Goal: Transaction & Acquisition: Subscribe to service/newsletter

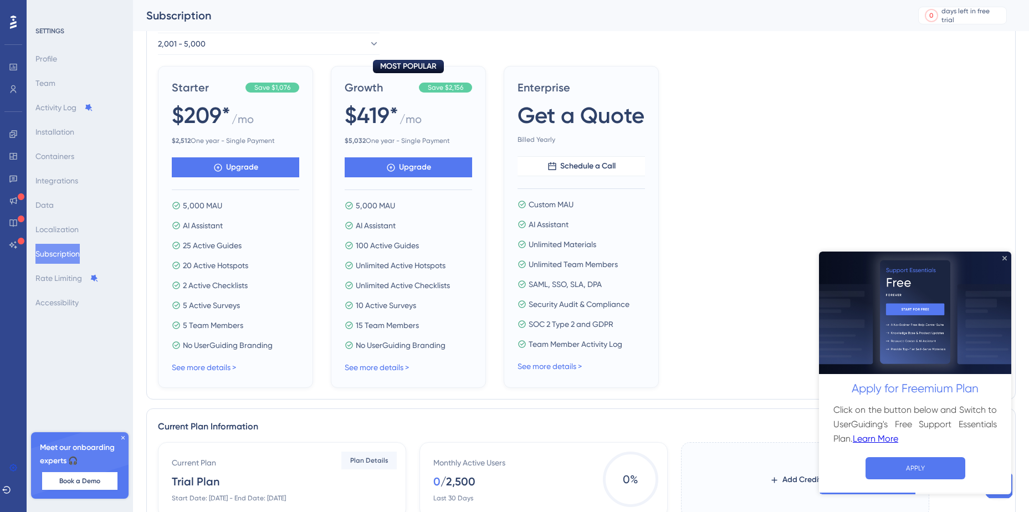
click at [1005, 258] on icon "Close Preview" at bounding box center [1004, 257] width 4 height 4
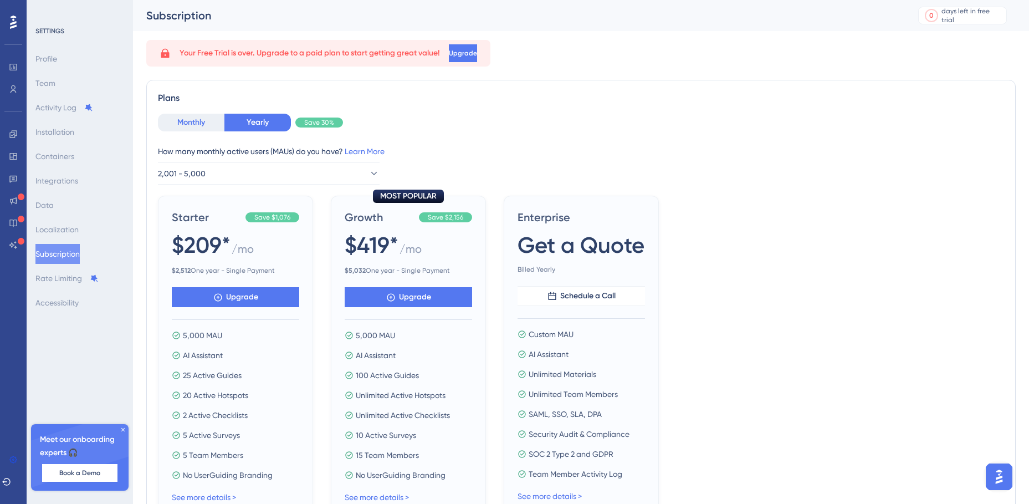
click at [173, 127] on button "Monthly" at bounding box center [191, 123] width 66 height 18
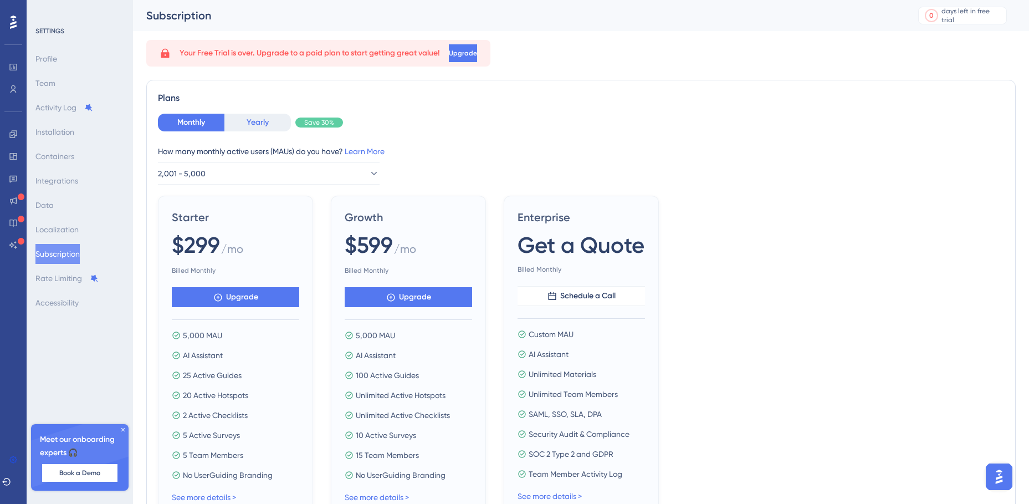
click at [250, 121] on button "Yearly" at bounding box center [257, 123] width 66 height 18
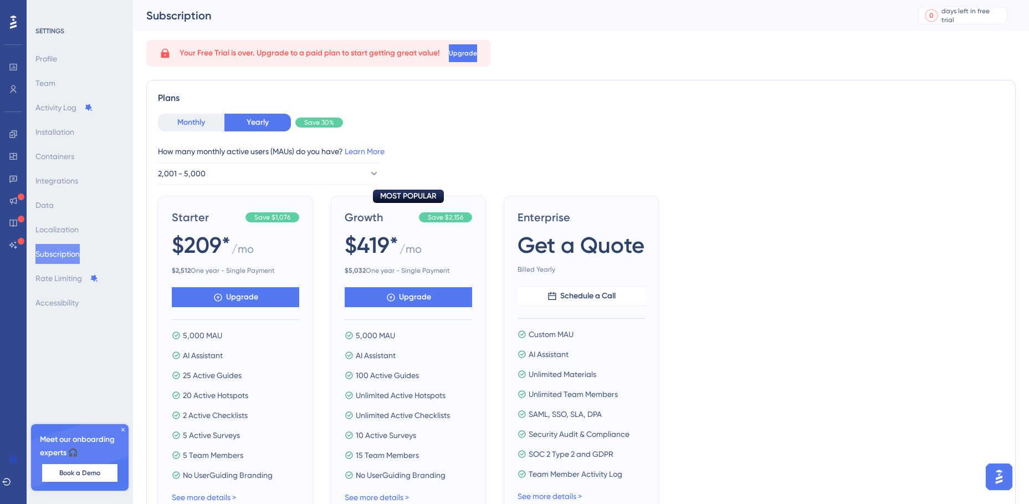
click at [197, 122] on button "Monthly" at bounding box center [191, 123] width 66 height 18
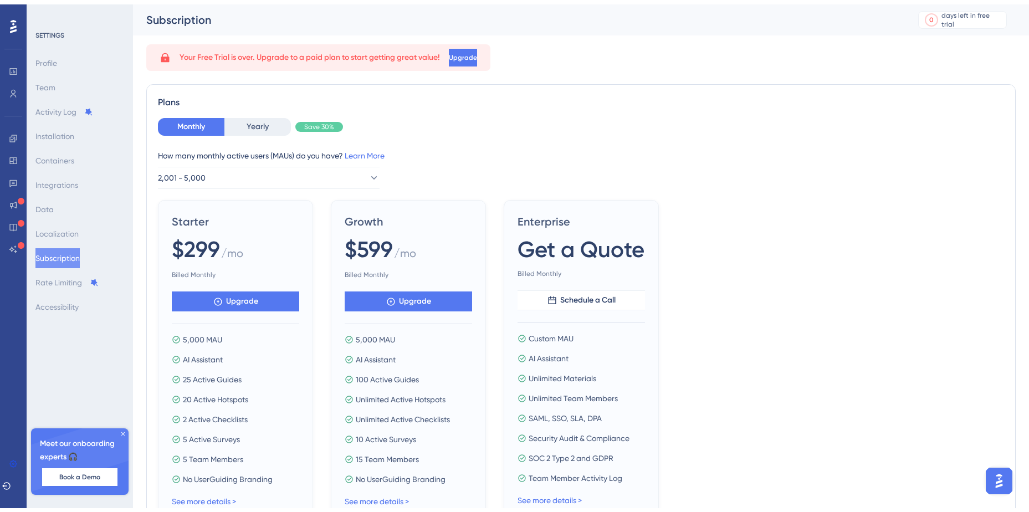
scroll to position [55, 0]
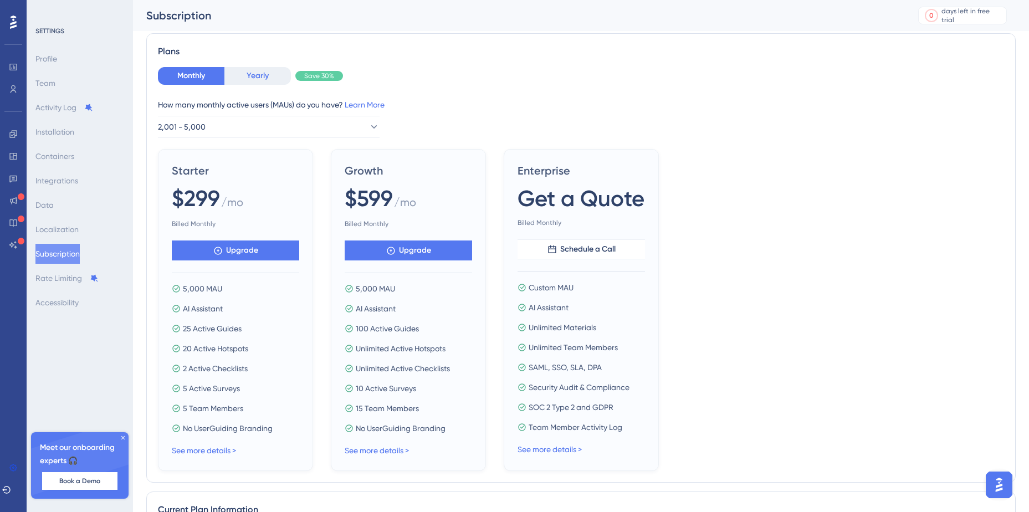
click at [239, 76] on button "Yearly" at bounding box center [257, 76] width 66 height 18
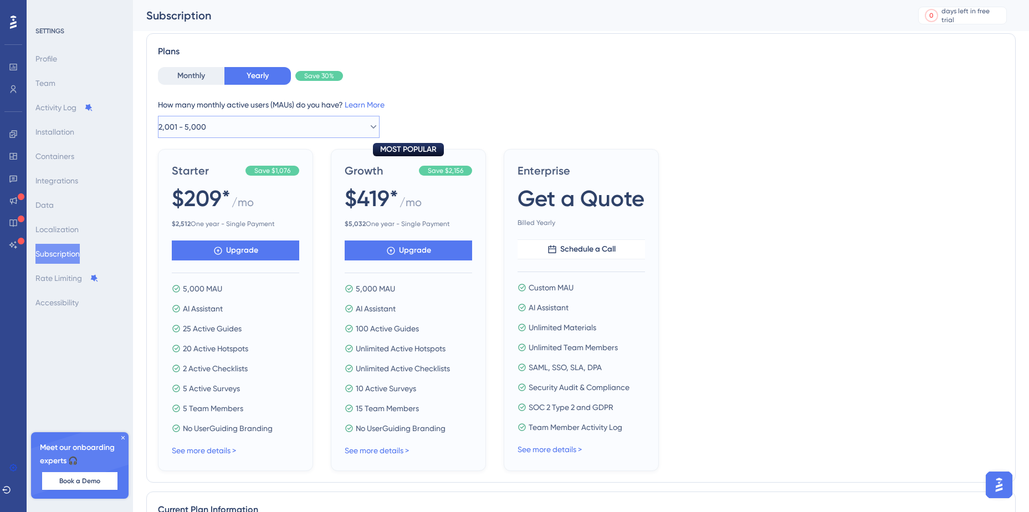
click at [356, 127] on button "2,001 - 5,000" at bounding box center [269, 127] width 222 height 22
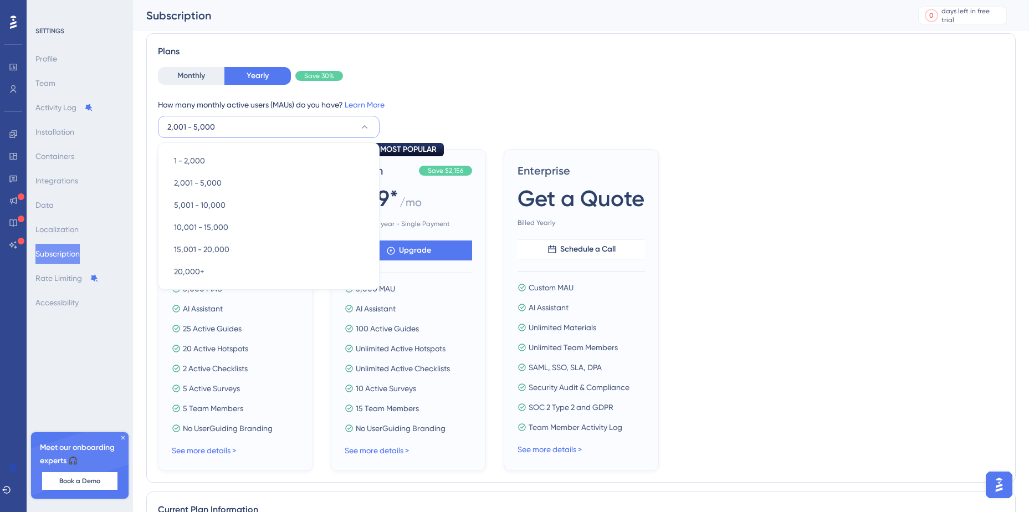
click at [505, 67] on div "Monthly Yearly Save 30%" at bounding box center [581, 76] width 846 height 18
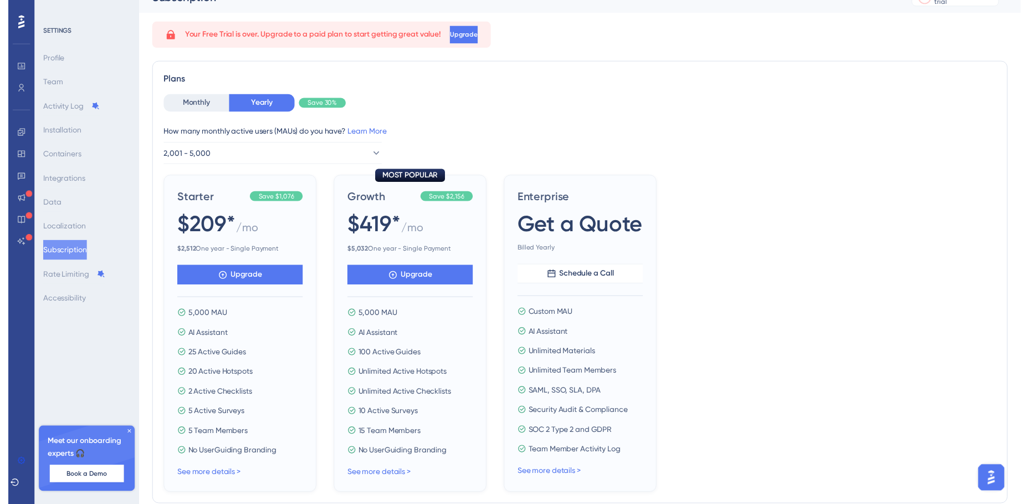
scroll to position [0, 0]
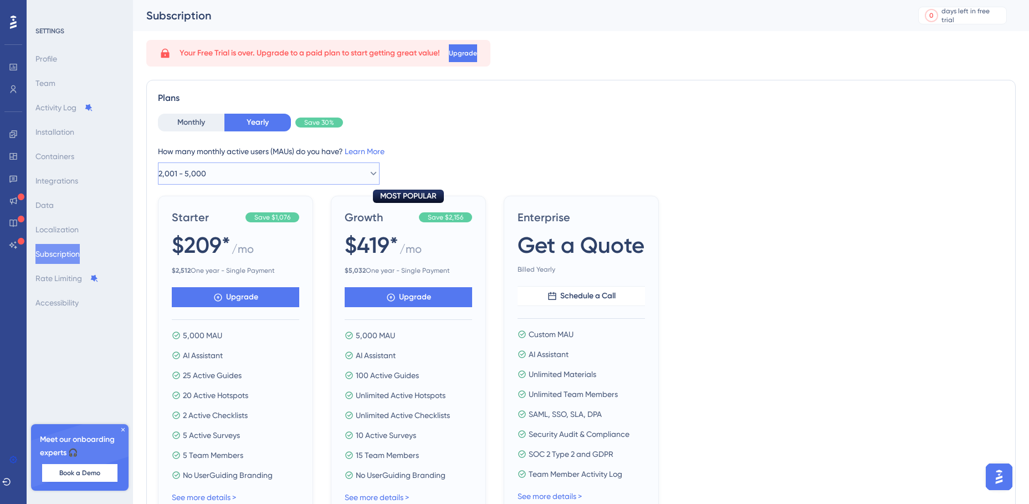
click at [368, 173] on icon at bounding box center [373, 173] width 11 height 11
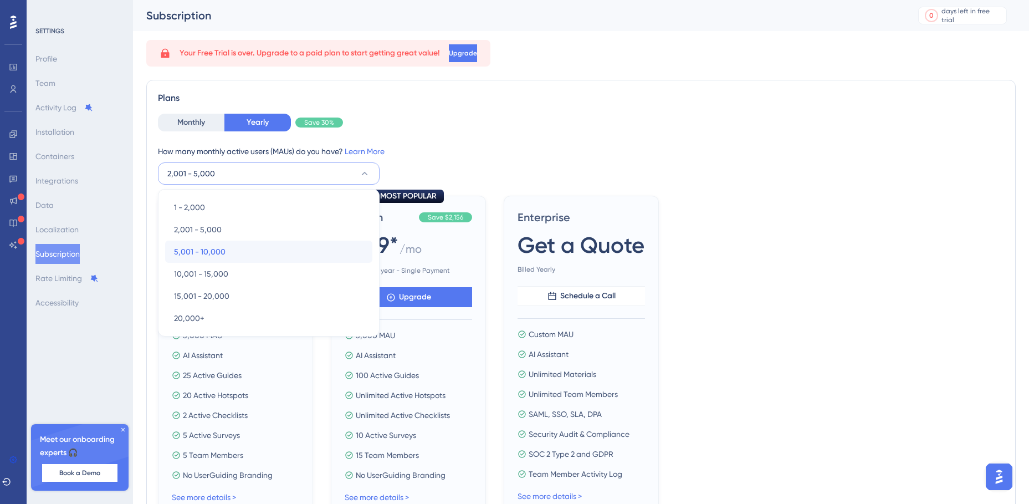
click at [225, 247] on div "5,001 - 10,000 5,001 - 10,000" at bounding box center [268, 251] width 189 height 22
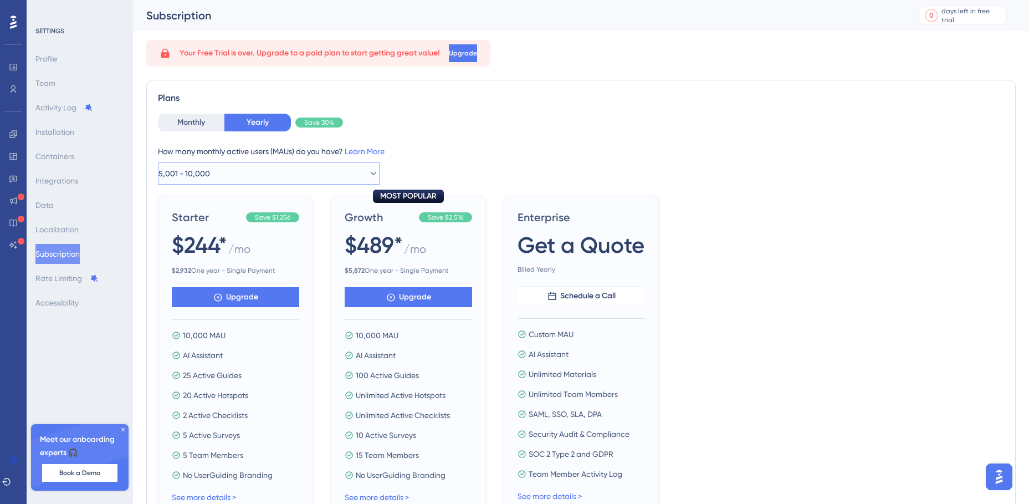
click at [368, 171] on icon at bounding box center [373, 173] width 11 height 11
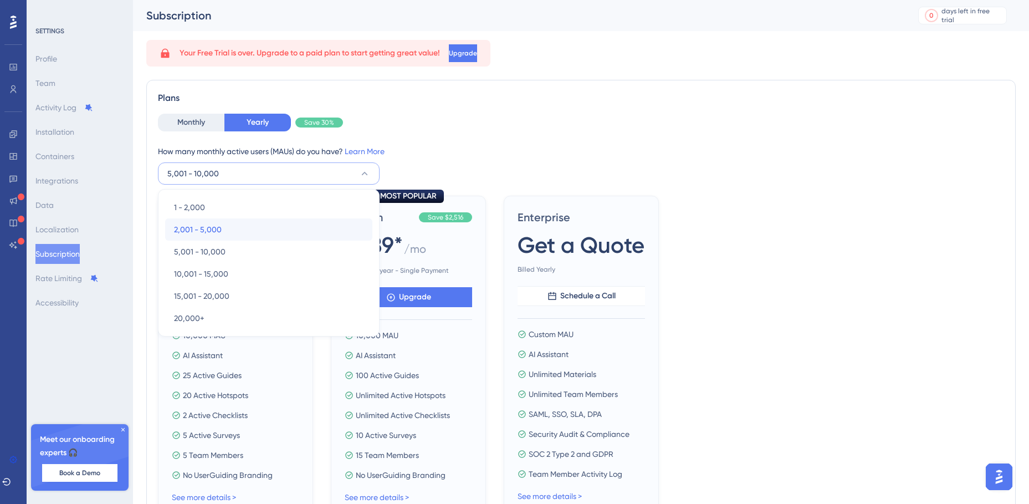
click at [230, 225] on div "2,001 - 5,000 2,001 - 5,000" at bounding box center [268, 229] width 189 height 22
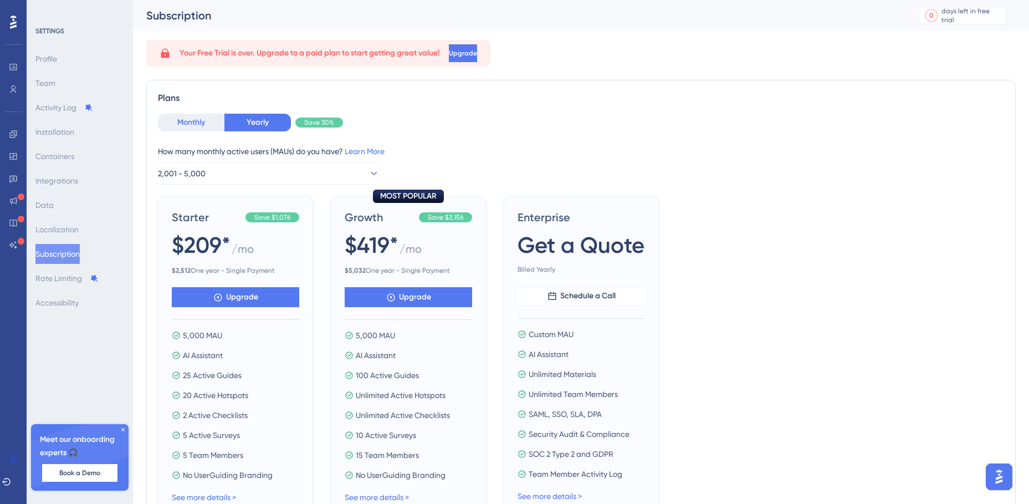
click at [173, 119] on button "Monthly" at bounding box center [191, 123] width 66 height 18
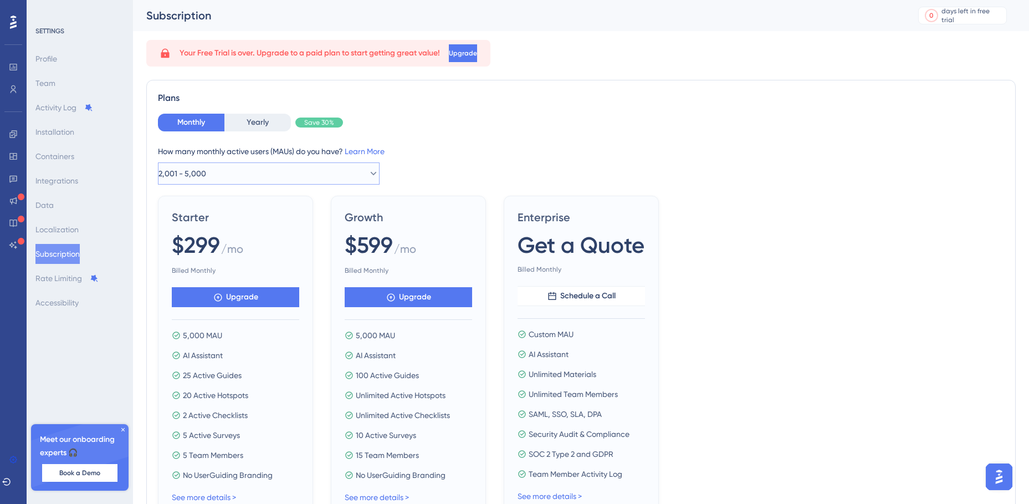
click at [368, 168] on icon at bounding box center [373, 173] width 11 height 11
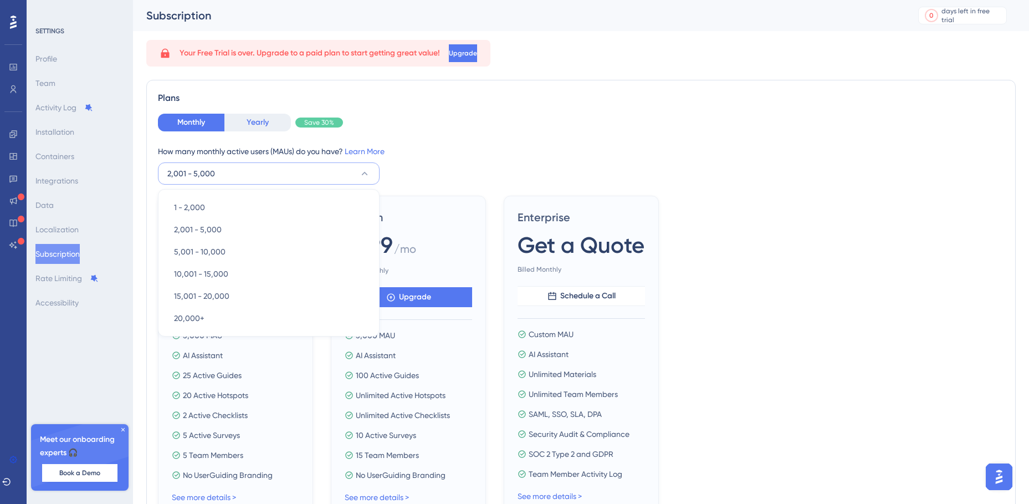
click at [261, 125] on button "Yearly" at bounding box center [257, 123] width 66 height 18
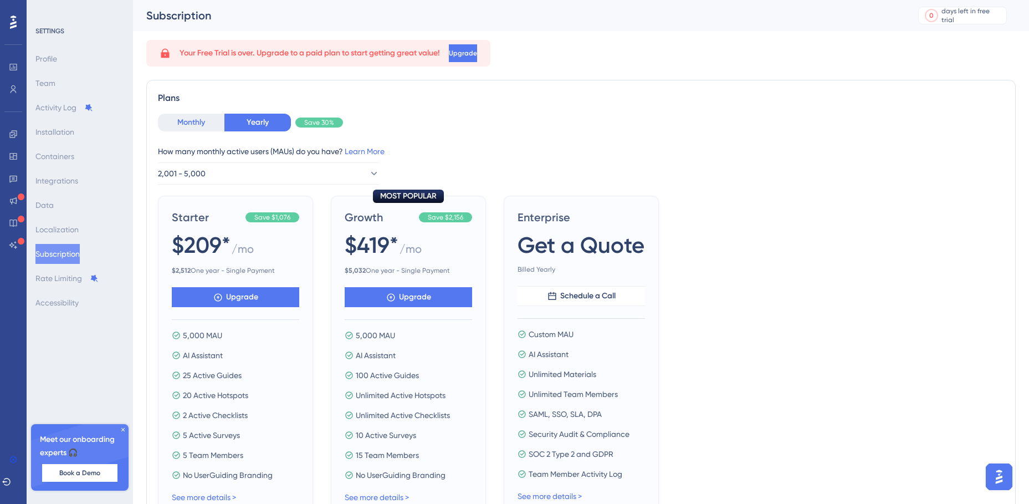
click at [202, 125] on button "Monthly" at bounding box center [191, 123] width 66 height 18
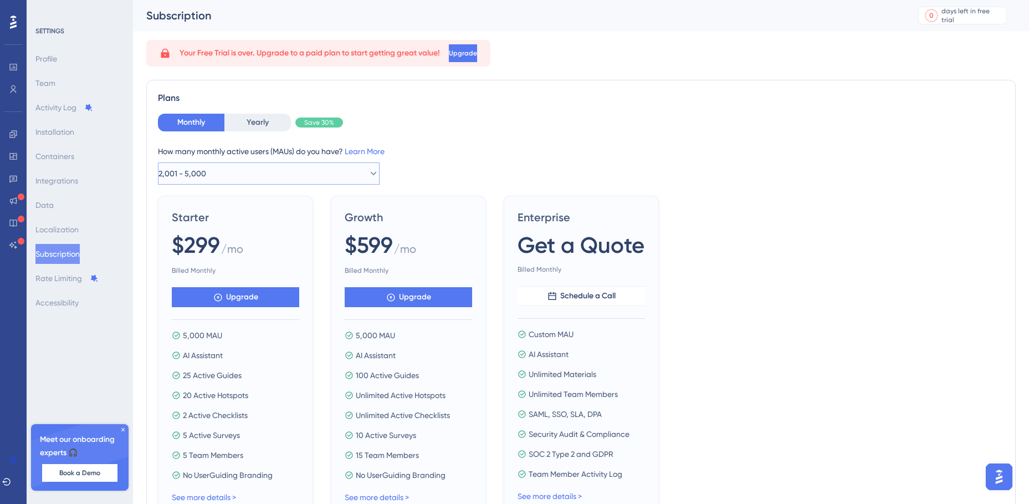
click at [368, 170] on icon at bounding box center [373, 173] width 11 height 11
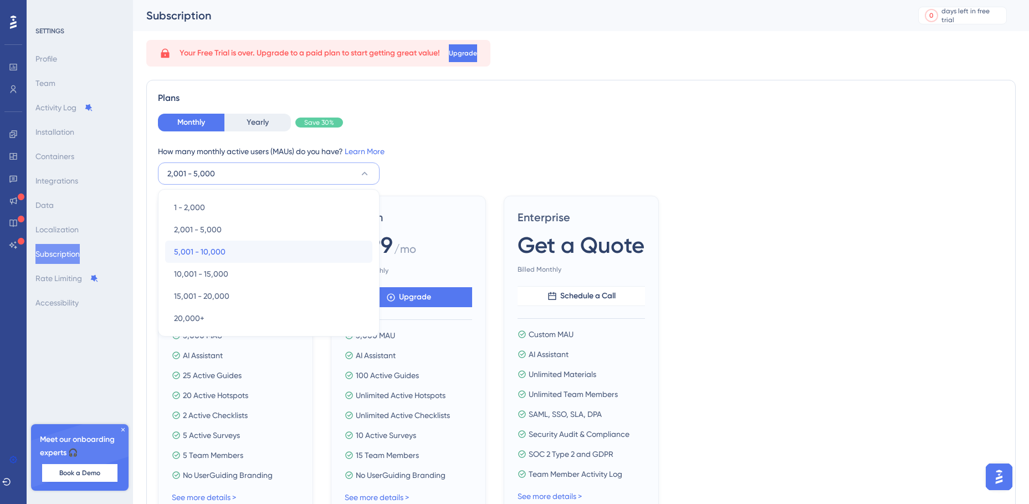
click at [178, 255] on span "5,001 - 10,000" at bounding box center [200, 251] width 52 height 13
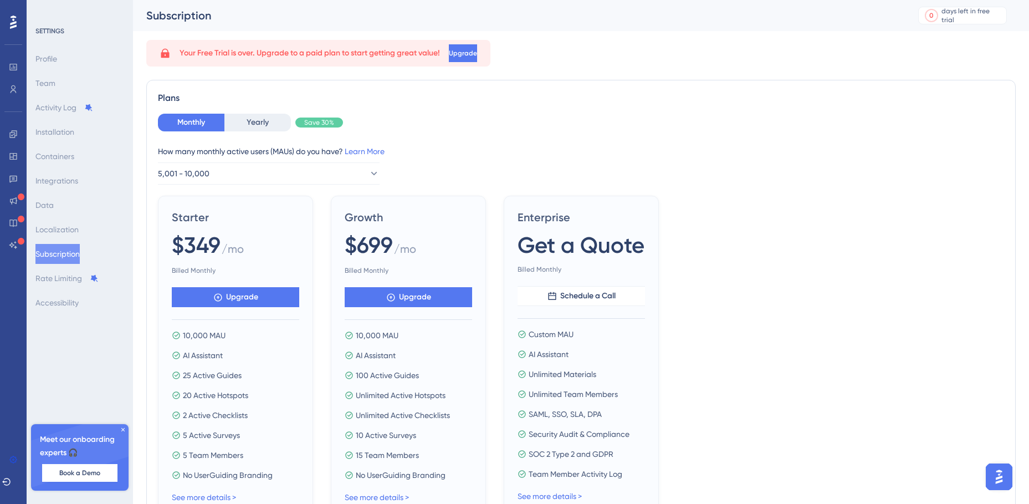
click at [563, 143] on div "Monthly Yearly Save 30% How many monthly active users ([PERSON_NAME]) do you ha…" at bounding box center [581, 149] width 846 height 71
click at [259, 125] on button "Yearly" at bounding box center [257, 123] width 66 height 18
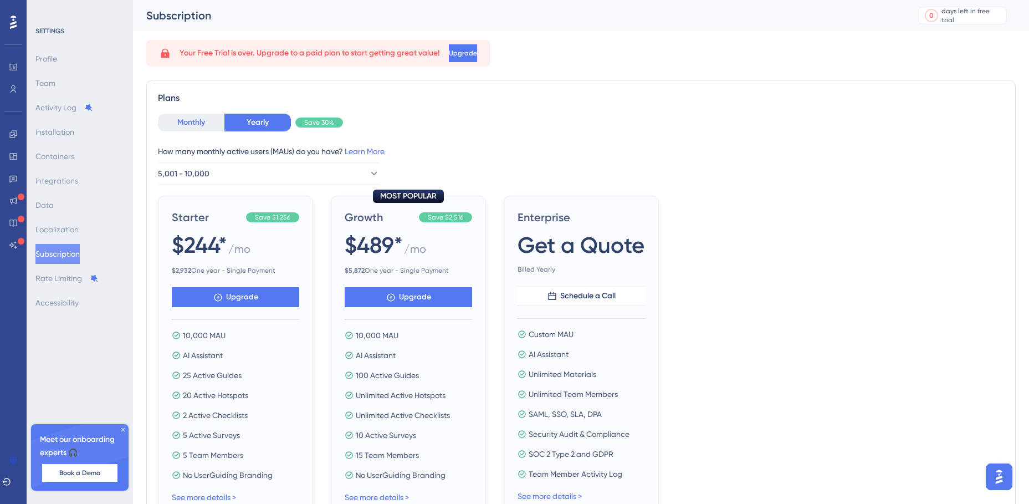
click at [184, 122] on button "Monthly" at bounding box center [191, 123] width 66 height 18
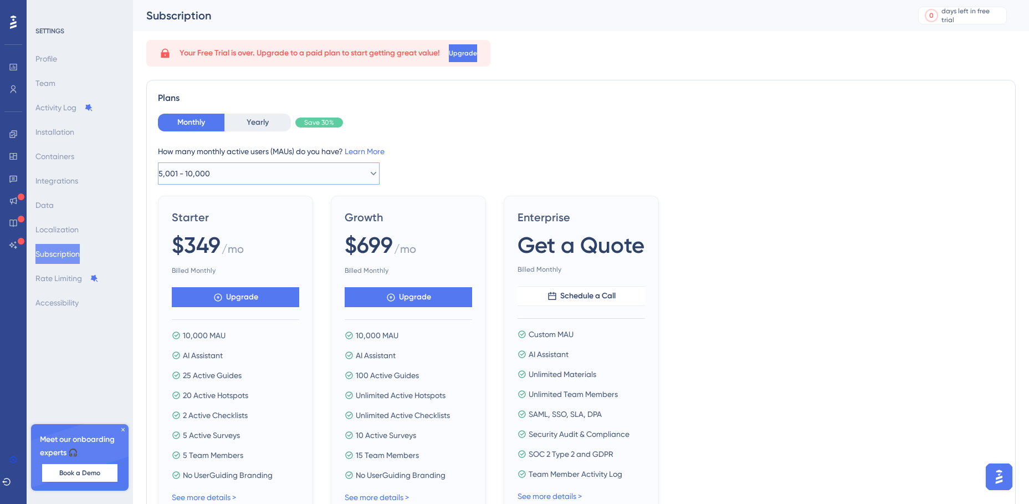
click at [368, 170] on icon at bounding box center [373, 173] width 11 height 11
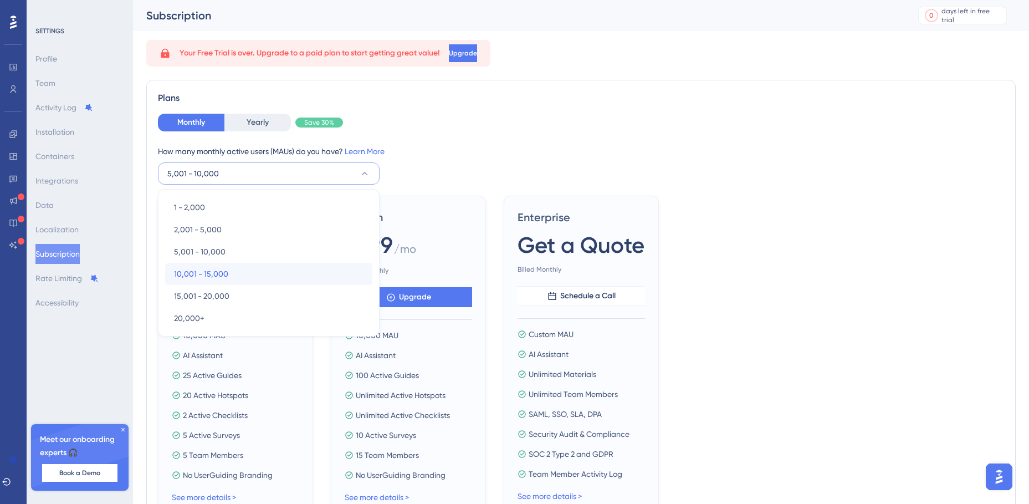
click at [211, 276] on span "10,001 - 15,000" at bounding box center [201, 273] width 54 height 13
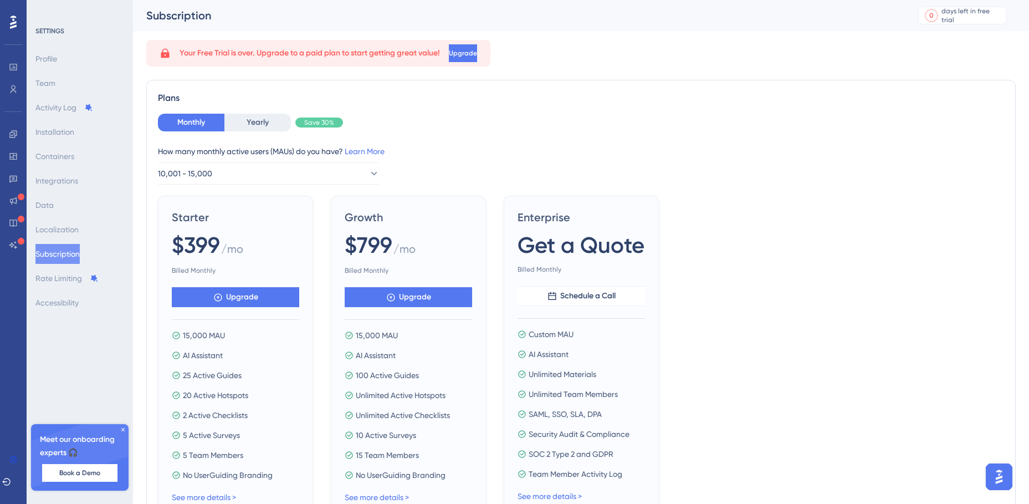
click at [453, 155] on div "How many monthly active users (MAUs) do you have? Learn More" at bounding box center [581, 151] width 846 height 13
click at [449, 156] on div "How many monthly active users (MAUs) do you have? Learn More" at bounding box center [581, 151] width 846 height 13
click at [370, 175] on button "10,001 - 15,000" at bounding box center [269, 173] width 222 height 22
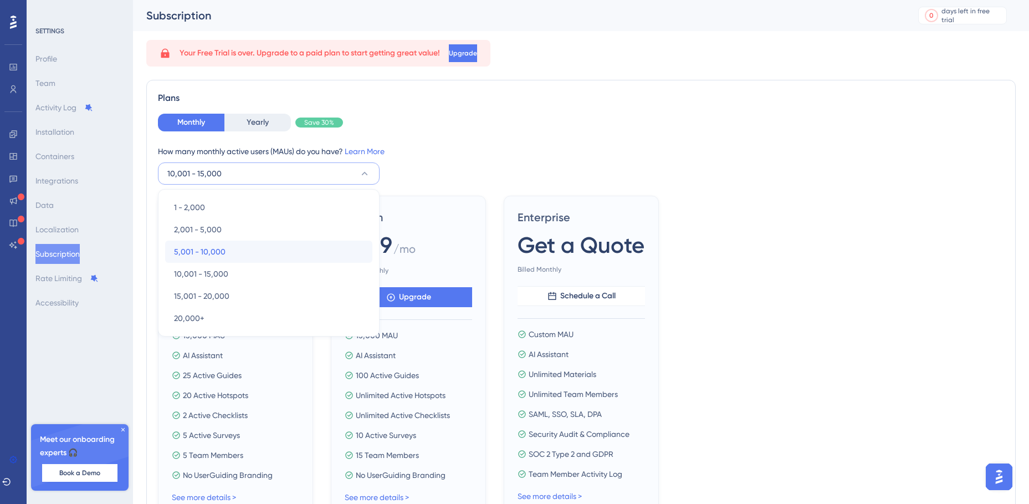
click at [227, 256] on div "5,001 - 10,000 5,001 - 10,000" at bounding box center [268, 251] width 189 height 22
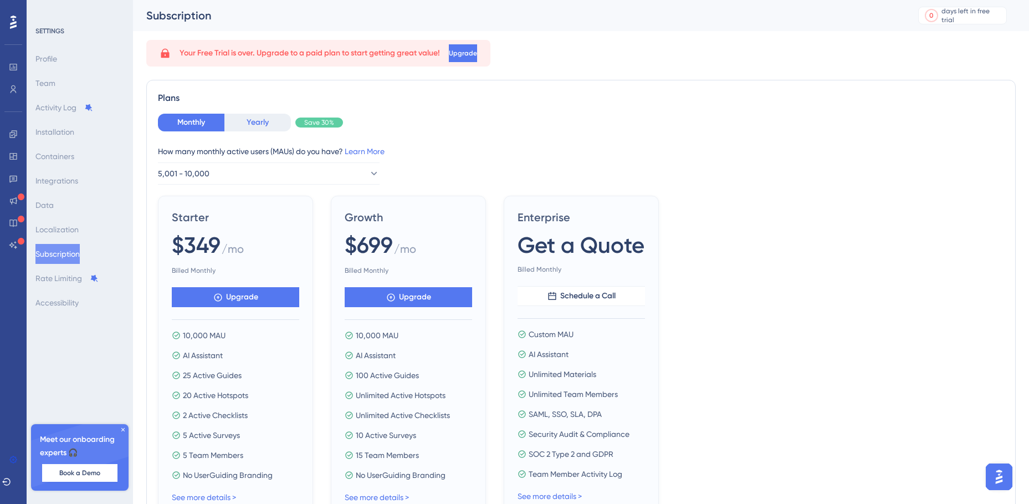
click at [263, 123] on button "Yearly" at bounding box center [257, 123] width 66 height 18
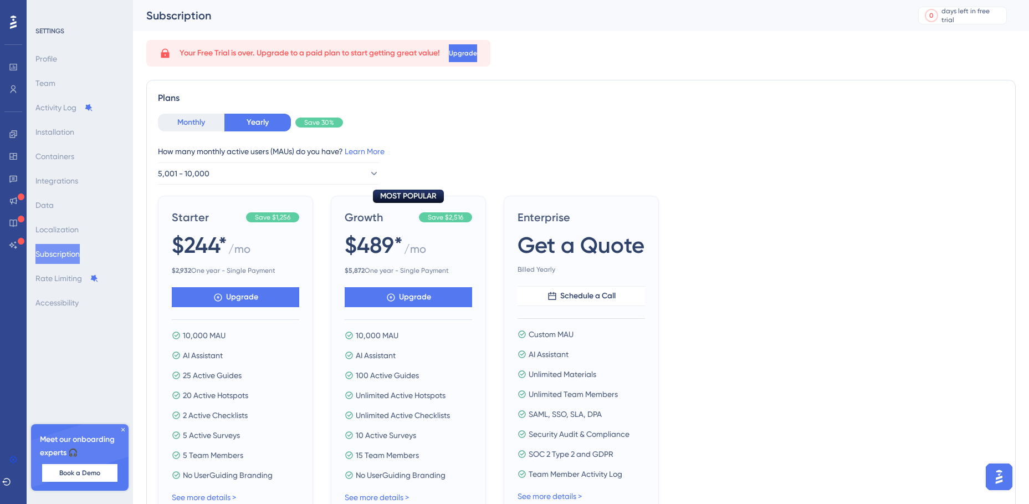
click at [202, 125] on button "Monthly" at bounding box center [191, 123] width 66 height 18
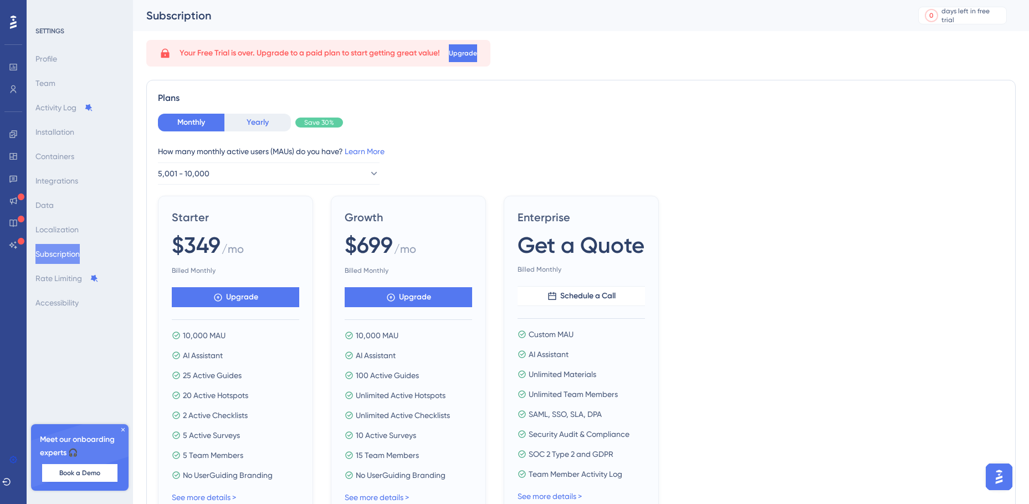
click at [249, 120] on button "Yearly" at bounding box center [257, 123] width 66 height 18
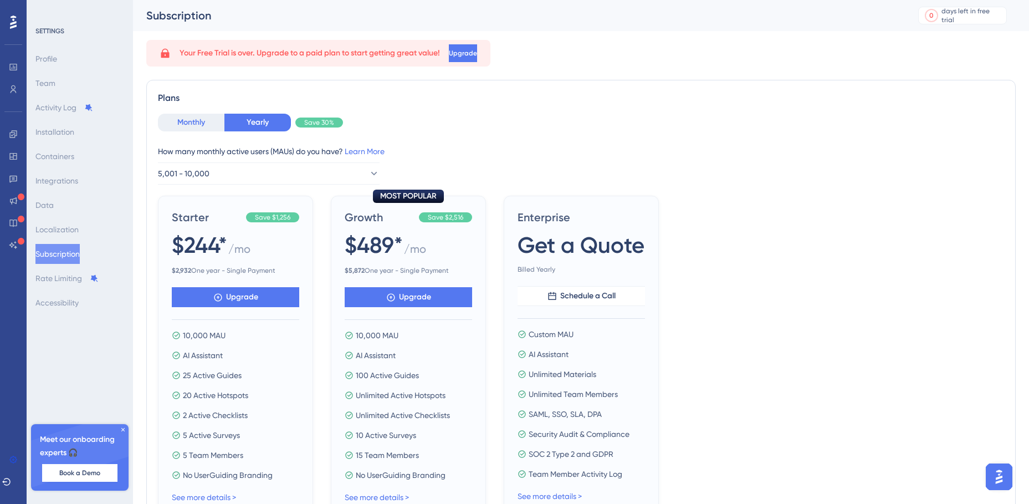
click at [188, 123] on button "Monthly" at bounding box center [191, 123] width 66 height 18
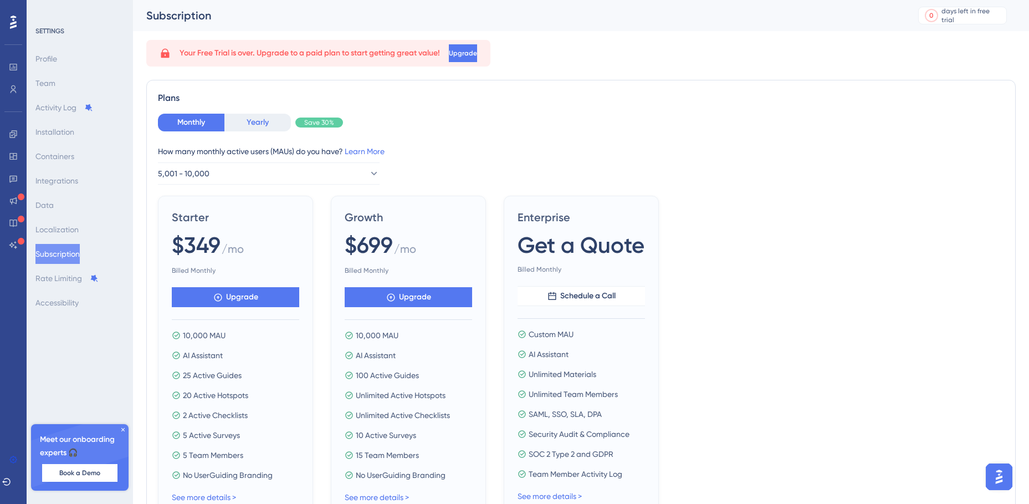
click at [238, 123] on button "Yearly" at bounding box center [257, 123] width 66 height 18
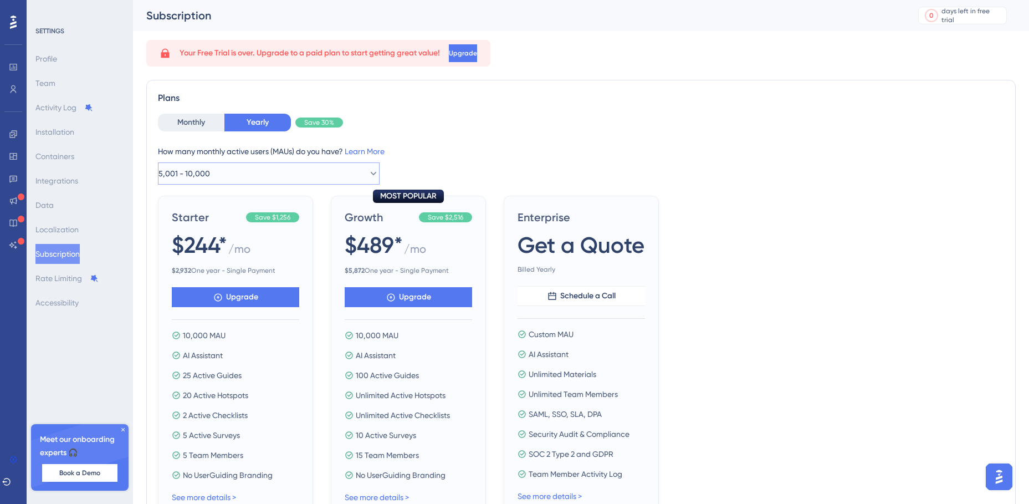
click at [371, 170] on button "5,001 - 10,000" at bounding box center [269, 173] width 222 height 22
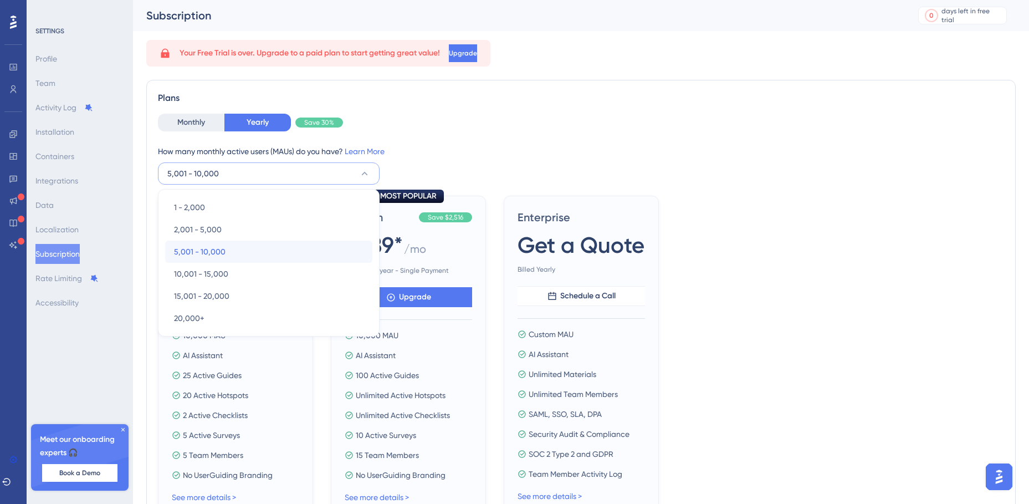
click at [209, 253] on span "5,001 - 10,000" at bounding box center [200, 251] width 52 height 13
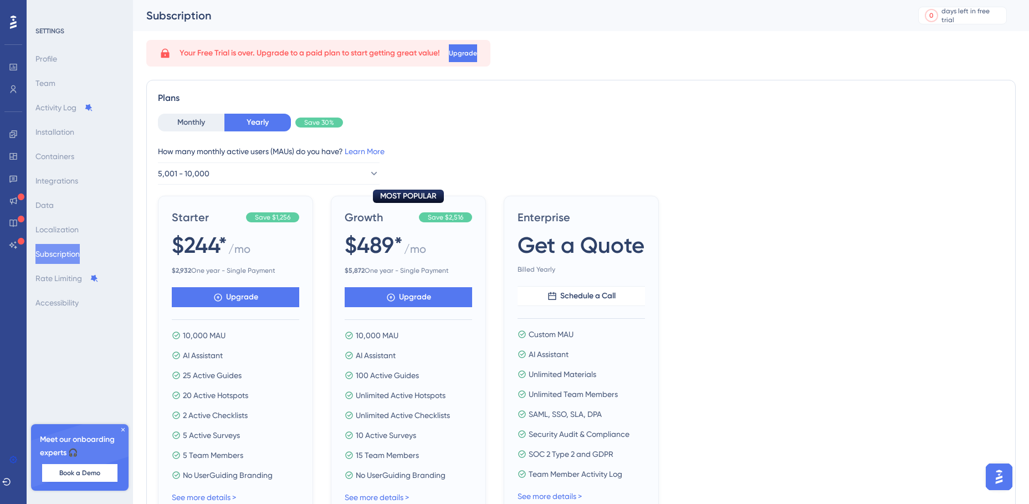
click at [442, 160] on div "How many monthly active users ([PERSON_NAME]) do you have? Learn More 5,001 - 1…" at bounding box center [581, 165] width 846 height 40
click at [202, 129] on button "Monthly" at bounding box center [191, 123] width 66 height 18
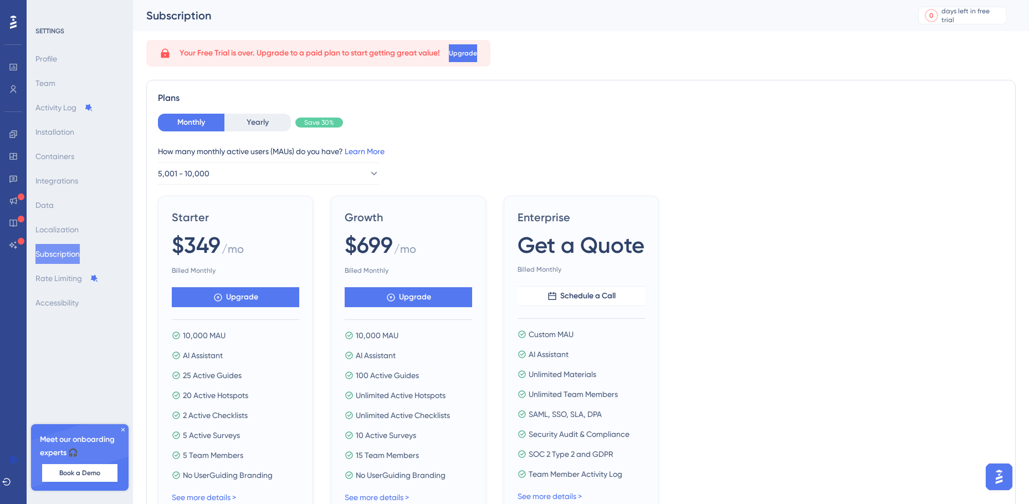
click at [361, 150] on link "Learn More" at bounding box center [365, 151] width 40 height 9
click at [368, 169] on icon at bounding box center [373, 173] width 11 height 11
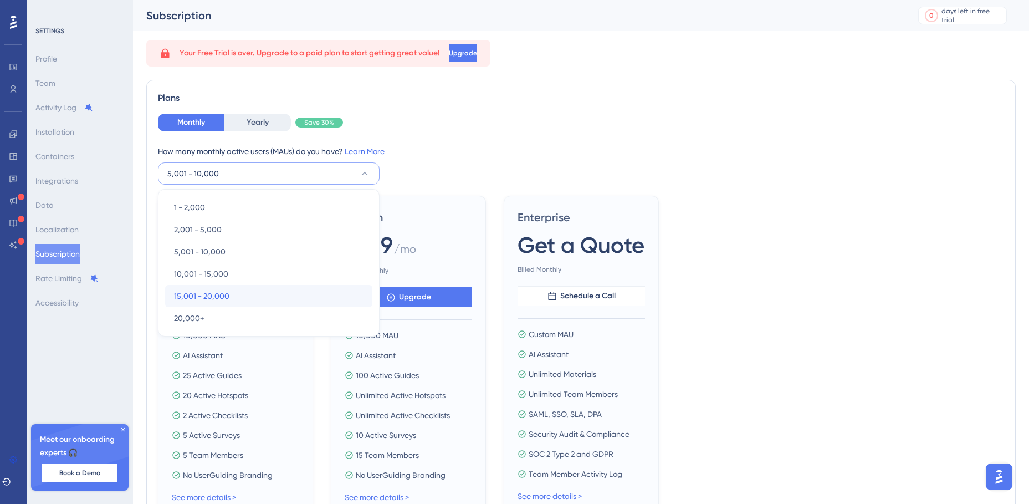
click at [225, 295] on span "15,001 - 20,000" at bounding box center [201, 295] width 55 height 13
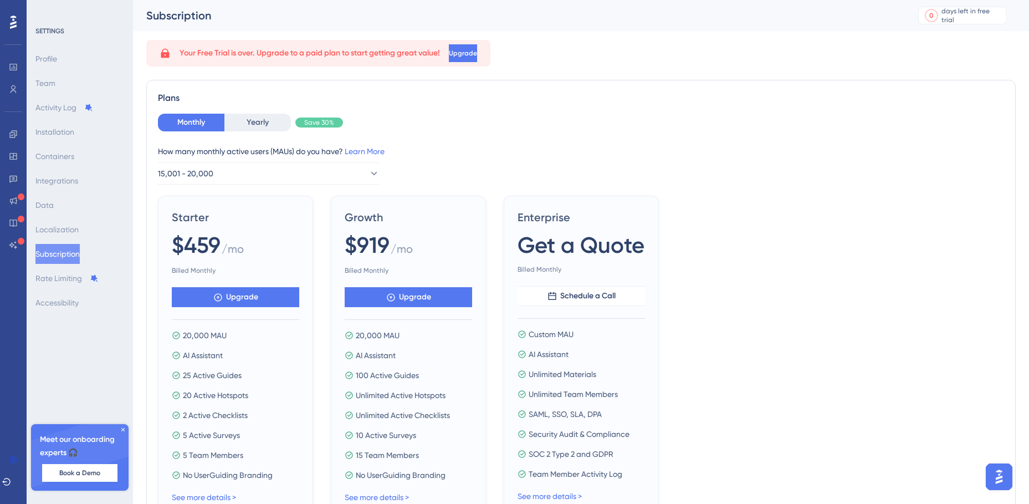
click at [439, 169] on div "How many monthly active users ([PERSON_NAME]) do you have? Learn More 15,001 - …" at bounding box center [581, 165] width 846 height 40
click at [368, 172] on icon at bounding box center [373, 173] width 11 height 11
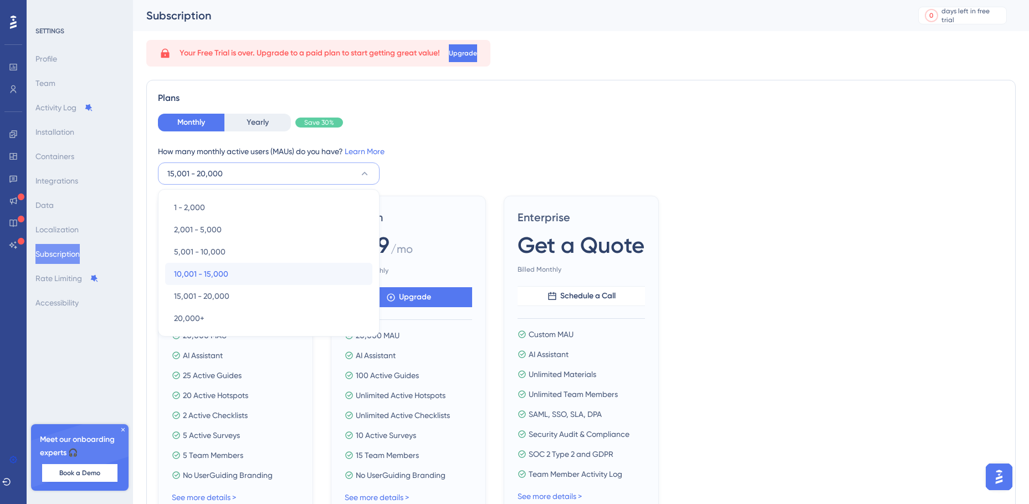
click at [221, 274] on span "10,001 - 15,000" at bounding box center [201, 273] width 54 height 13
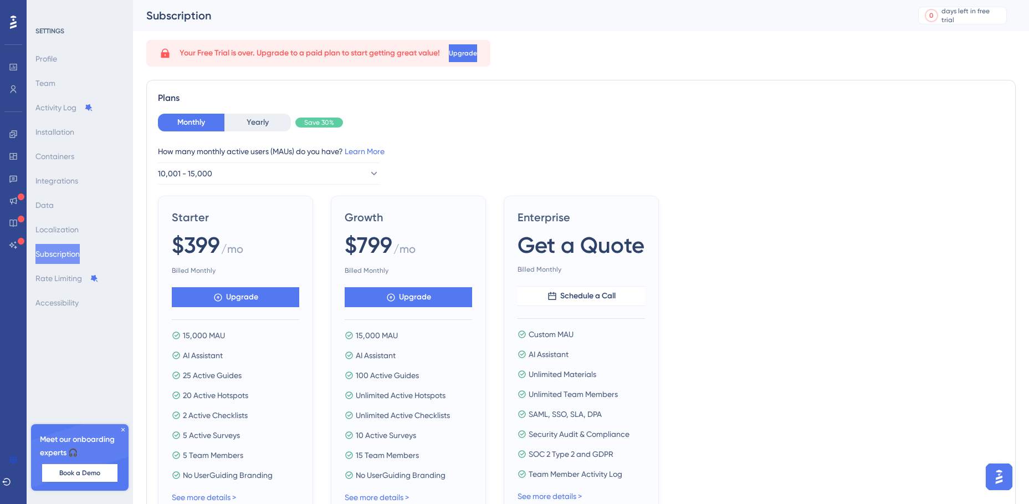
click at [484, 126] on div "Monthly Yearly Save 30%" at bounding box center [581, 123] width 846 height 18
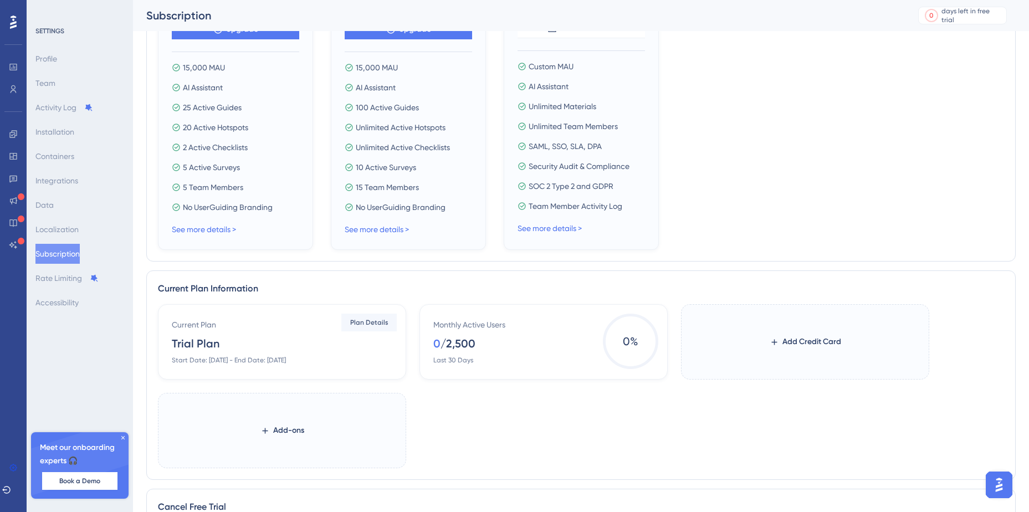
scroll to position [277, 0]
click at [222, 224] on link "See more details >" at bounding box center [204, 228] width 64 height 9
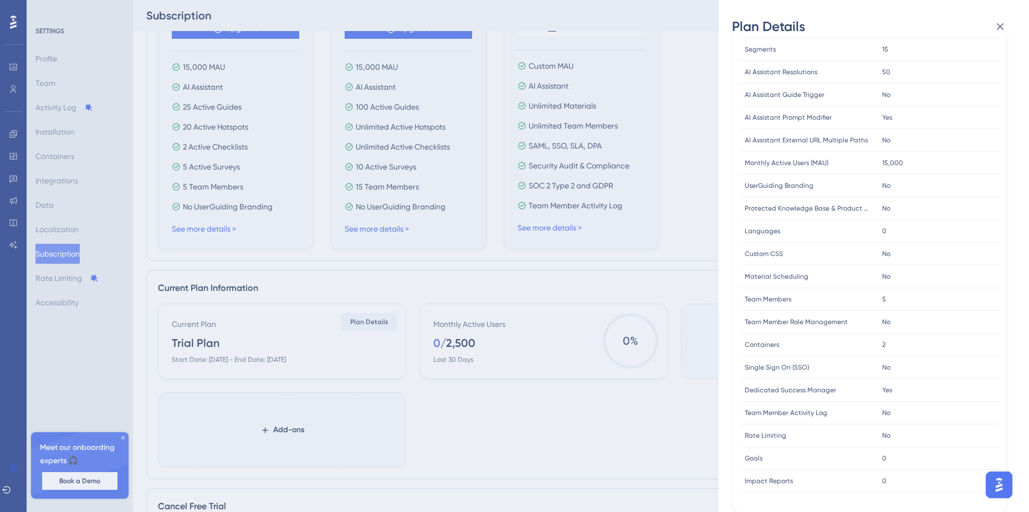
scroll to position [181, 0]
click at [758, 343] on span "Containers" at bounding box center [761, 343] width 34 height 9
click at [1000, 23] on icon at bounding box center [999, 26] width 13 height 13
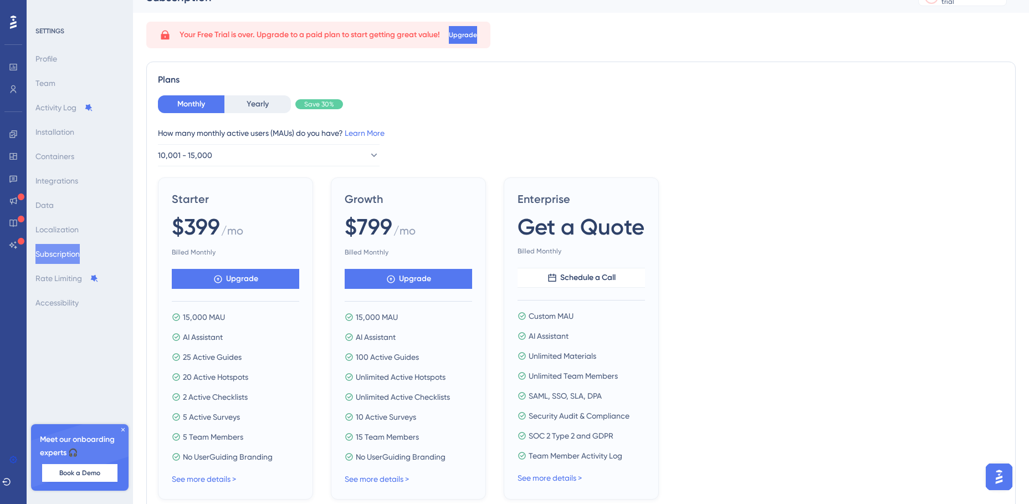
scroll to position [0, 0]
